Goal: Task Accomplishment & Management: Manage account settings

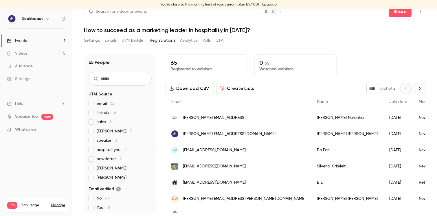
click at [209, 40] on button "Polls" at bounding box center [206, 40] width 8 height 9
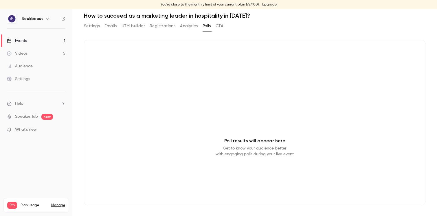
scroll to position [23, 0]
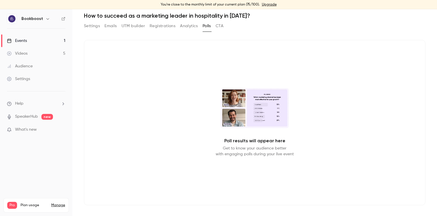
scroll to position [23, 0]
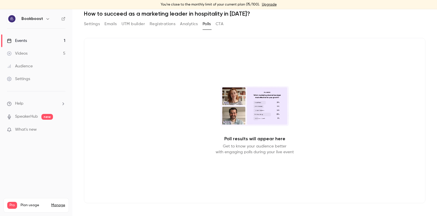
click at [89, 25] on button "Settings" at bounding box center [92, 23] width 16 height 9
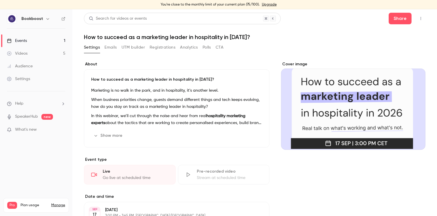
click at [203, 45] on button "Polls" at bounding box center [206, 47] width 8 height 9
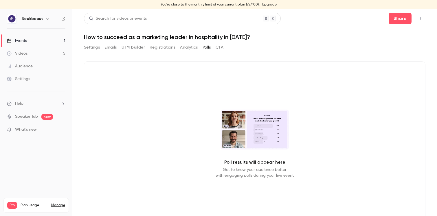
click at [220, 48] on button "CTA" at bounding box center [219, 47] width 8 height 9
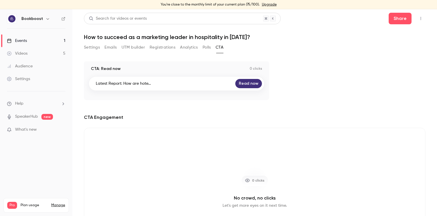
click at [205, 48] on button "Polls" at bounding box center [206, 47] width 8 height 9
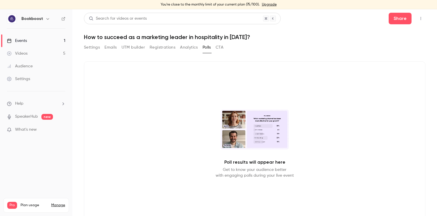
click at [91, 50] on button "Settings" at bounding box center [92, 47] width 16 height 9
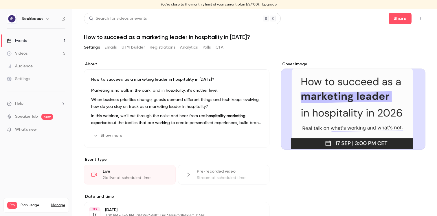
click at [110, 47] on button "Emails" at bounding box center [110, 47] width 12 height 9
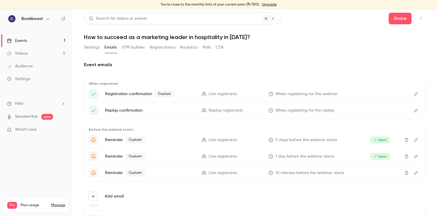
click at [137, 44] on button "UTM builder" at bounding box center [132, 47] width 23 height 9
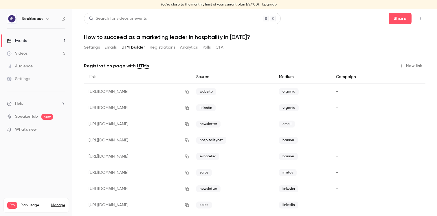
click at [170, 45] on button "Registrations" at bounding box center [162, 47] width 26 height 9
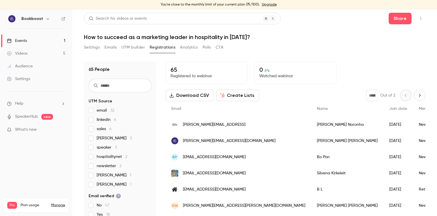
click at [195, 48] on button "Analytics" at bounding box center [189, 47] width 18 height 9
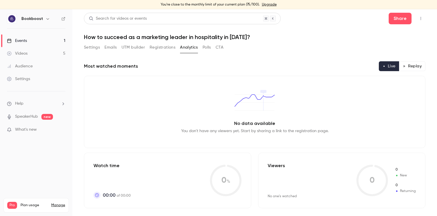
click at [208, 44] on button "Polls" at bounding box center [206, 47] width 8 height 9
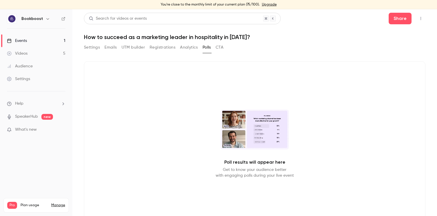
click at [423, 20] on button "button" at bounding box center [420, 18] width 9 height 9
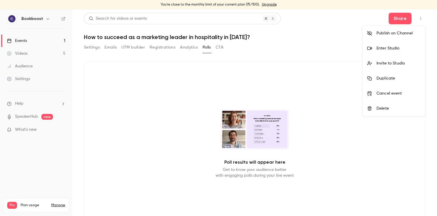
click at [377, 51] on div "Enter Studio" at bounding box center [398, 48] width 44 height 6
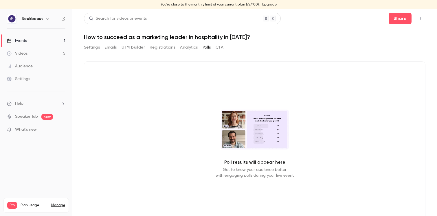
click at [87, 49] on button "Settings" at bounding box center [92, 47] width 16 height 9
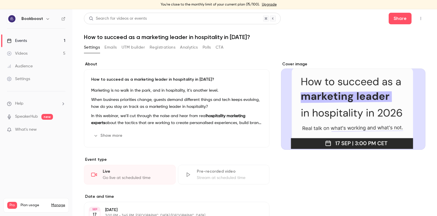
click at [26, 39] on div "Events" at bounding box center [17, 41] width 20 height 6
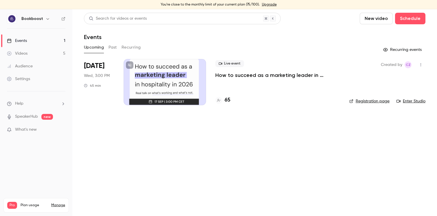
click at [412, 100] on link "Enter Studio" at bounding box center [410, 101] width 29 height 6
click at [227, 100] on h4 "66" at bounding box center [227, 100] width 6 height 8
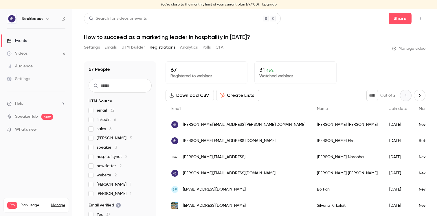
click at [297, 76] on p "Watched webinar" at bounding box center [295, 76] width 72 height 6
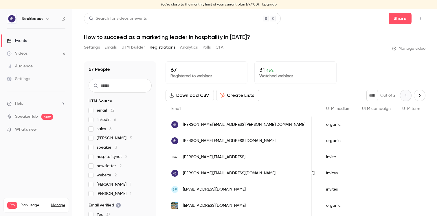
click at [420, 95] on icon "Next page" at bounding box center [419, 95] width 6 height 5
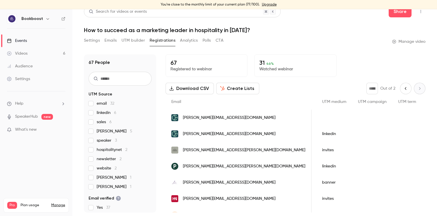
click at [401, 87] on button "Previous page" at bounding box center [406, 89] width 12 height 12
type input "*"
